Goal: Communication & Community: Connect with others

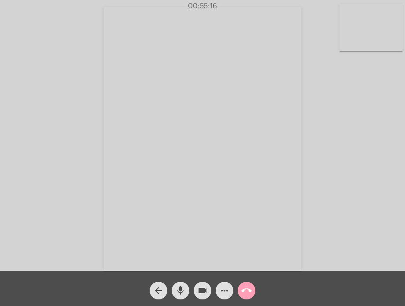
click at [246, 291] on mat-icon "call_end" at bounding box center [246, 290] width 11 height 11
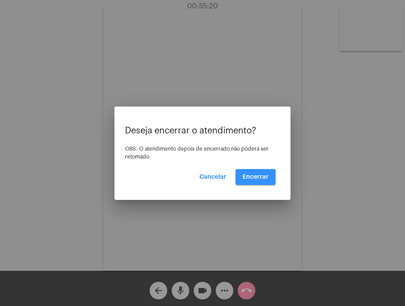
click at [250, 178] on span "Encerrar" at bounding box center [256, 177] width 26 height 6
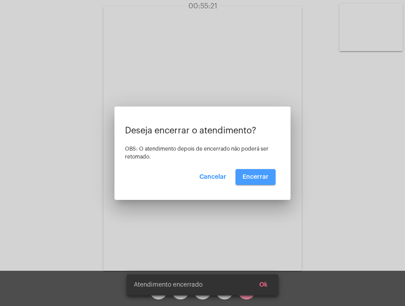
click at [250, 178] on video at bounding box center [202, 139] width 198 height 264
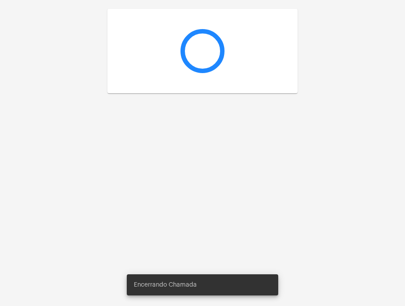
click at [250, 178] on div at bounding box center [202, 153] width 405 height 306
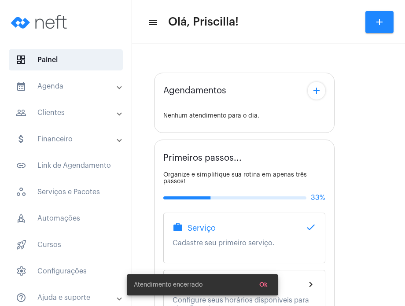
type input "[URL][DOMAIN_NAME][PERSON_NAME][PERSON_NAME]"
